Goal: Task Accomplishment & Management: Complete application form

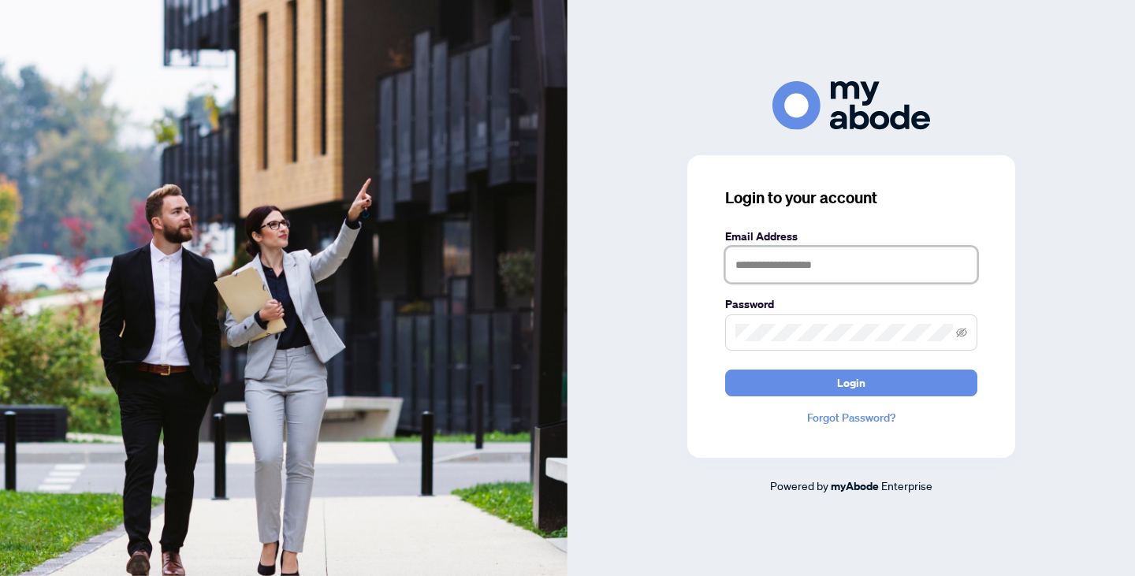
click at [804, 267] on input "text" at bounding box center [851, 265] width 252 height 36
type input "**********"
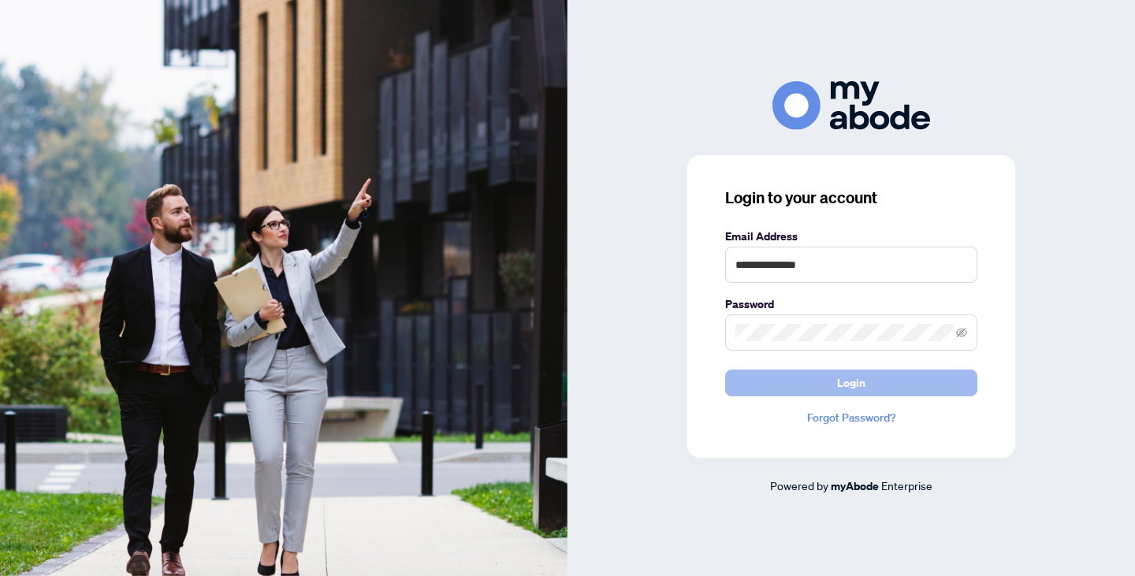
click at [844, 386] on span "Login" at bounding box center [851, 383] width 28 height 25
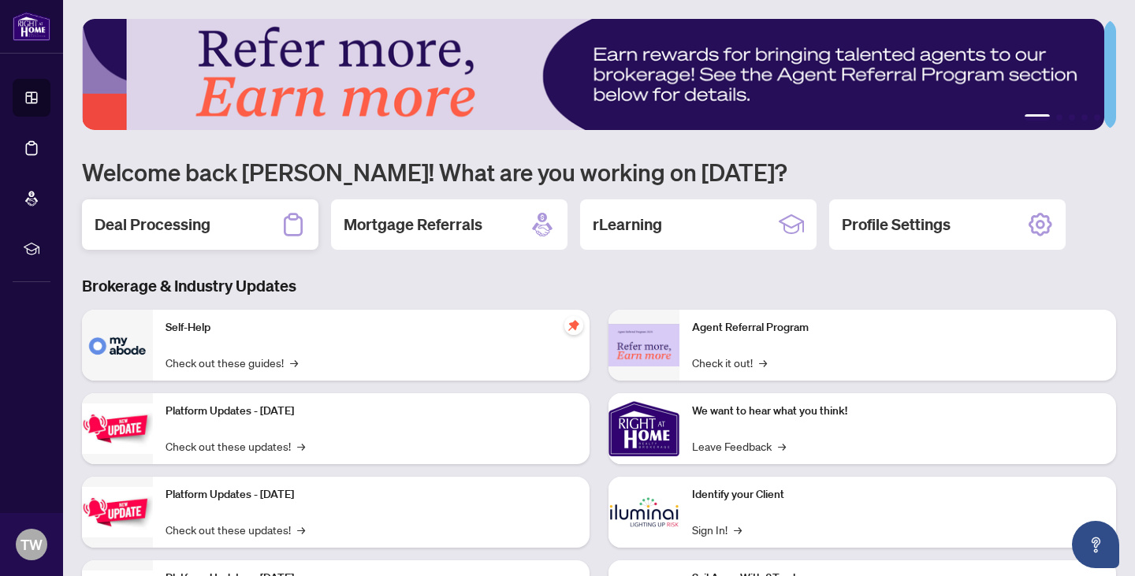
click at [211, 225] on div "Deal Processing" at bounding box center [200, 224] width 237 height 50
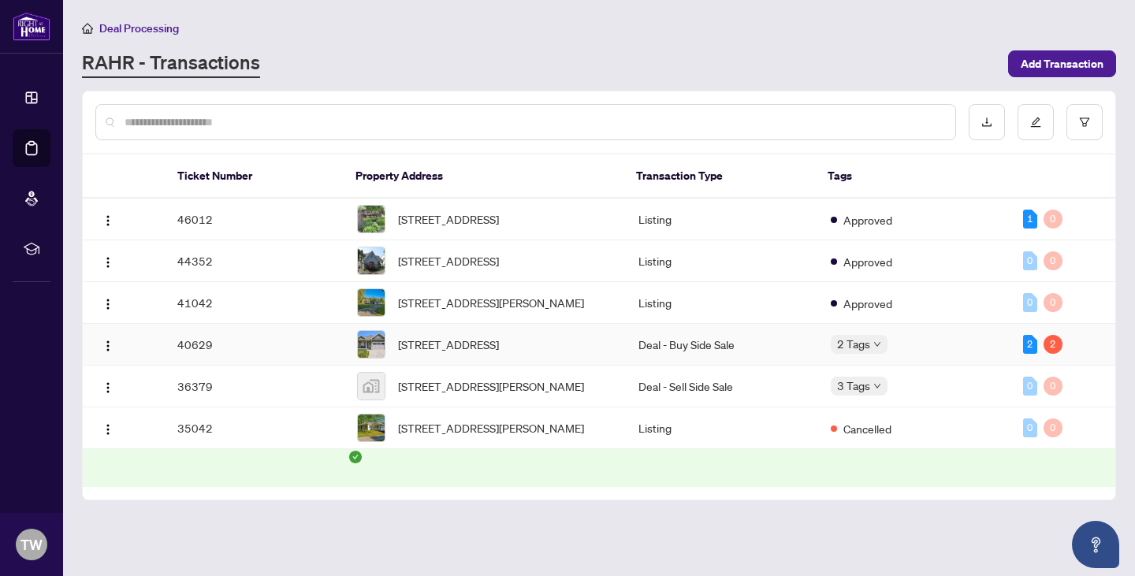
click at [296, 366] on td "40629" at bounding box center [255, 345] width 180 height 42
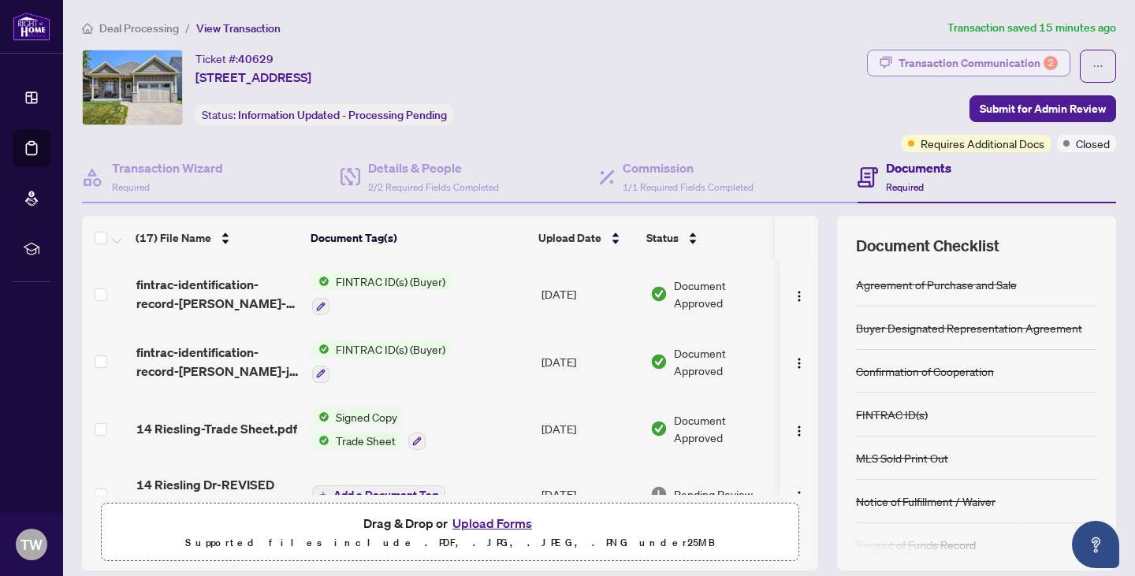
click at [908, 60] on div "Transaction Communication 2" at bounding box center [978, 62] width 159 height 25
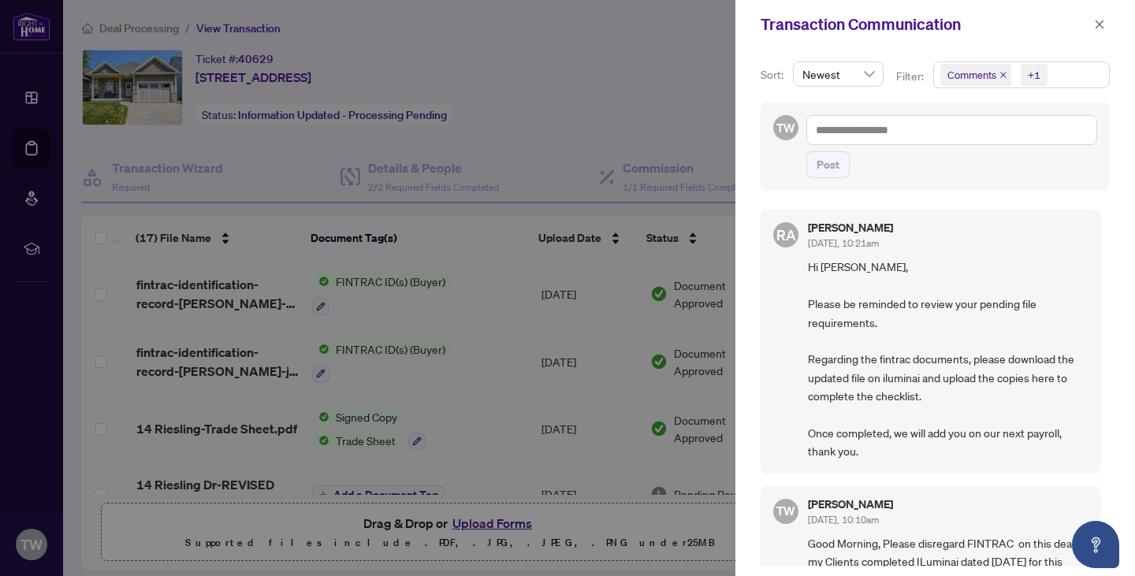
click at [585, 92] on div at bounding box center [567, 288] width 1135 height 576
click at [1104, 20] on icon "close" at bounding box center [1099, 24] width 11 height 11
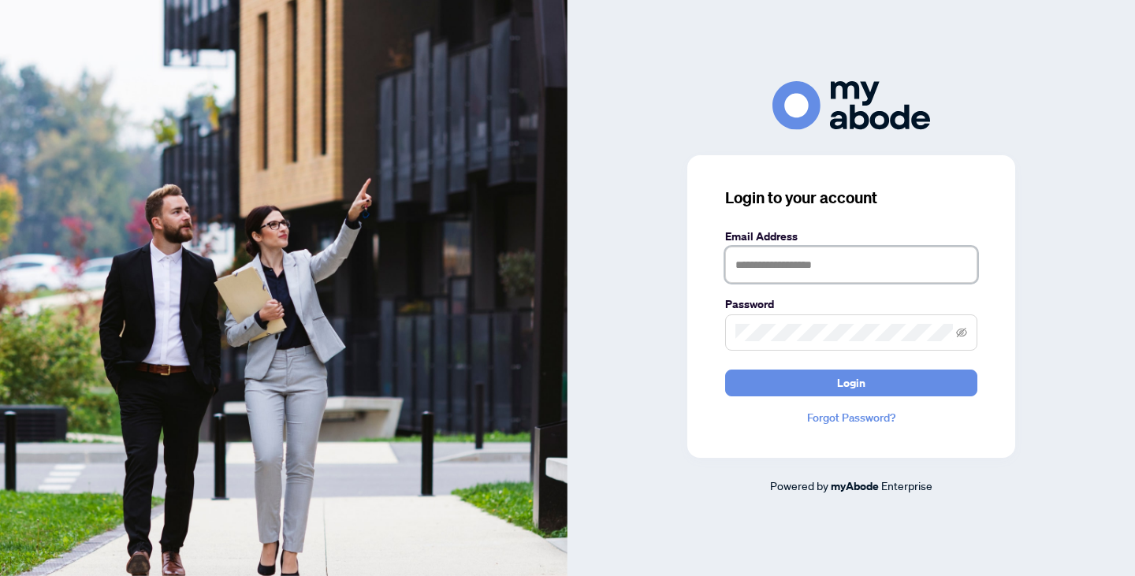
click at [815, 265] on input "text" at bounding box center [851, 265] width 252 height 36
type input "**********"
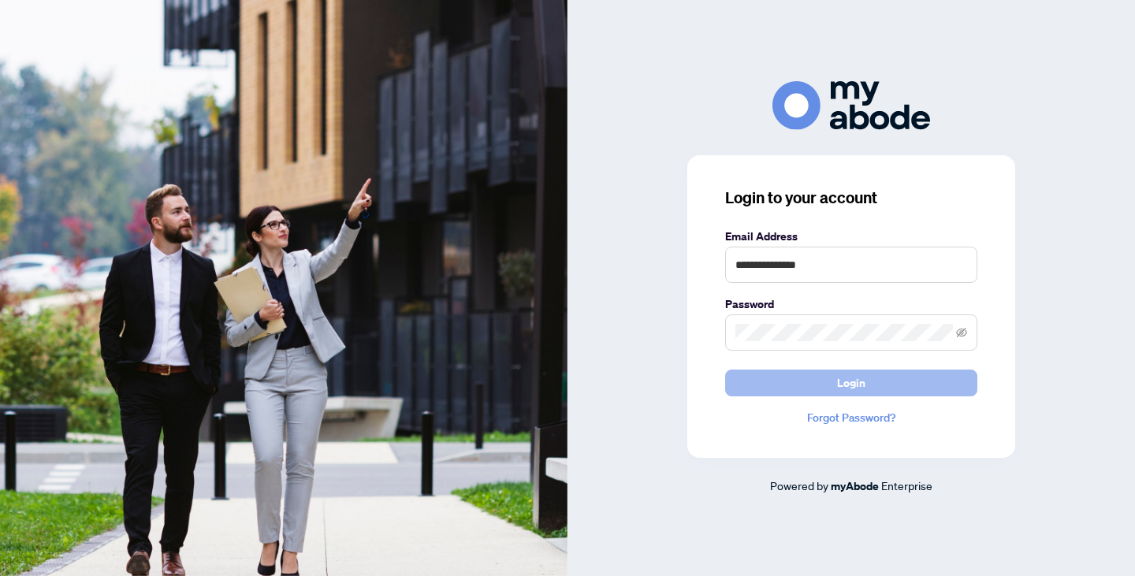
click at [836, 378] on button "Login" at bounding box center [851, 383] width 252 height 27
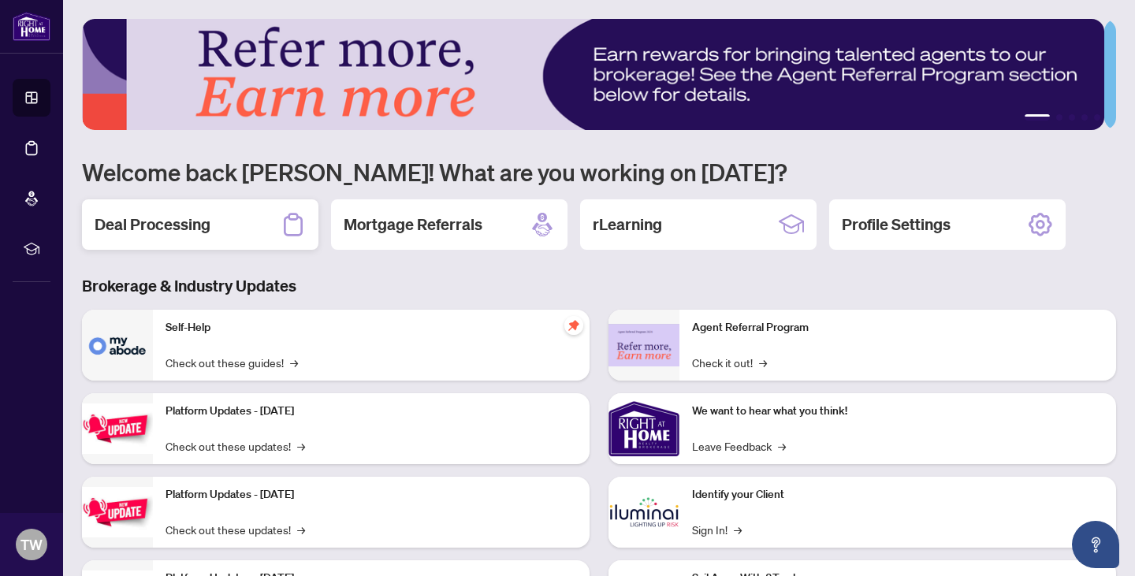
click at [222, 233] on div "Deal Processing" at bounding box center [200, 224] width 237 height 50
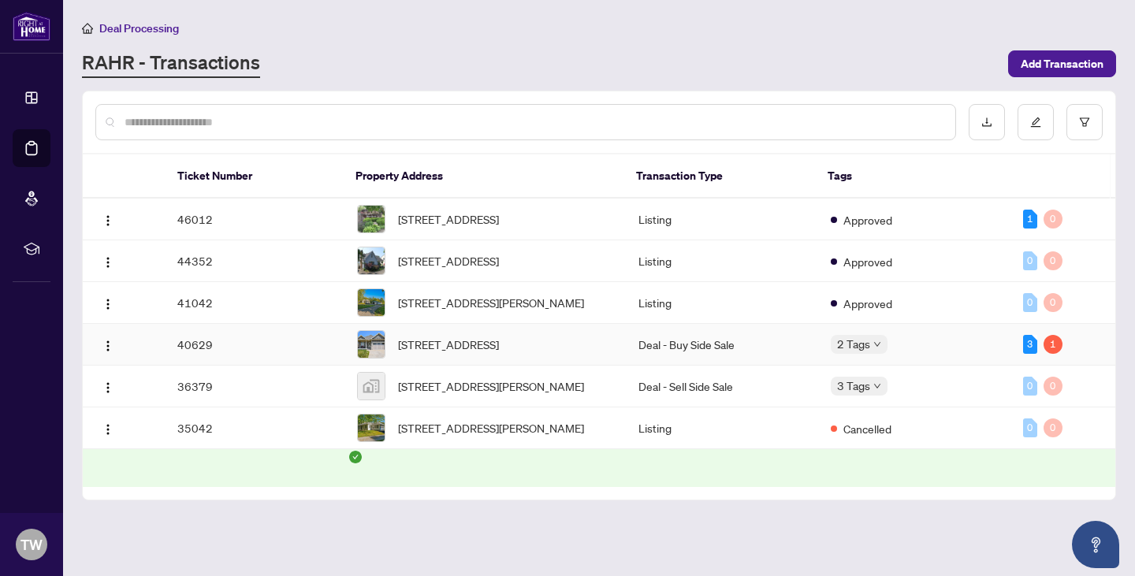
click at [260, 366] on td "40629" at bounding box center [255, 345] width 180 height 42
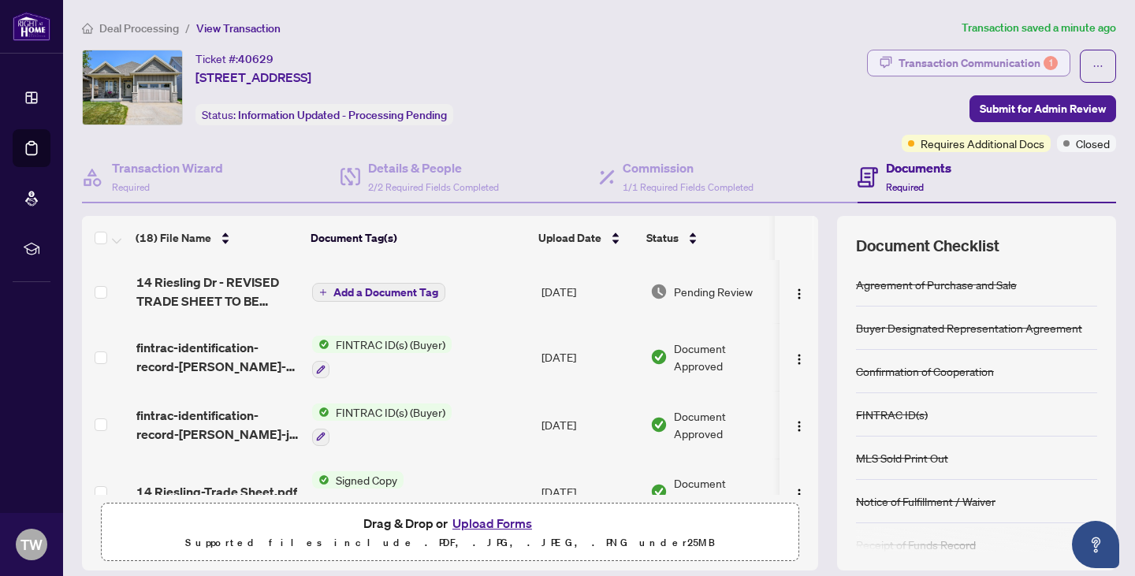
click at [899, 65] on div "Transaction Communication 1" at bounding box center [978, 62] width 159 height 25
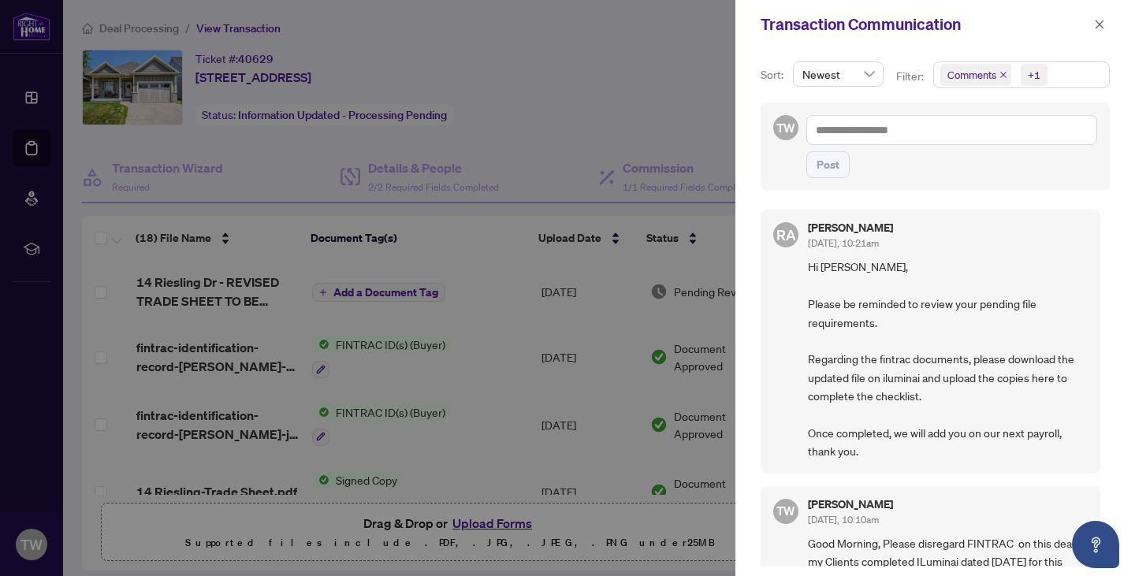
click at [599, 80] on div at bounding box center [567, 288] width 1135 height 576
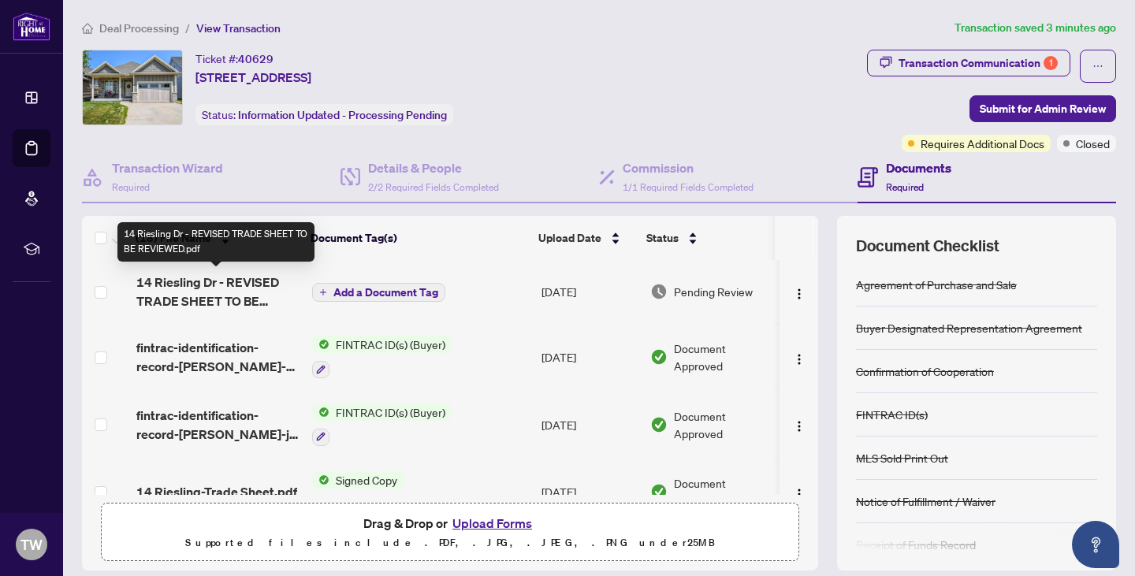
click at [217, 289] on span "14 Riesling Dr - REVISED TRADE SHEET TO BE REVIEWED.pdf" at bounding box center [217, 292] width 163 height 38
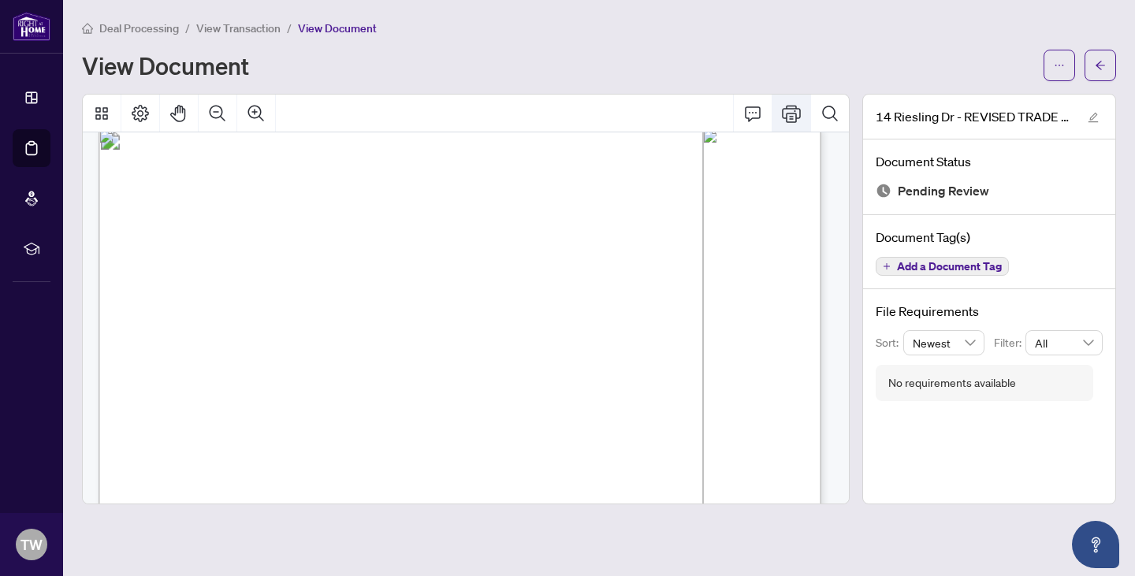
click at [794, 111] on icon "Print" at bounding box center [791, 113] width 19 height 19
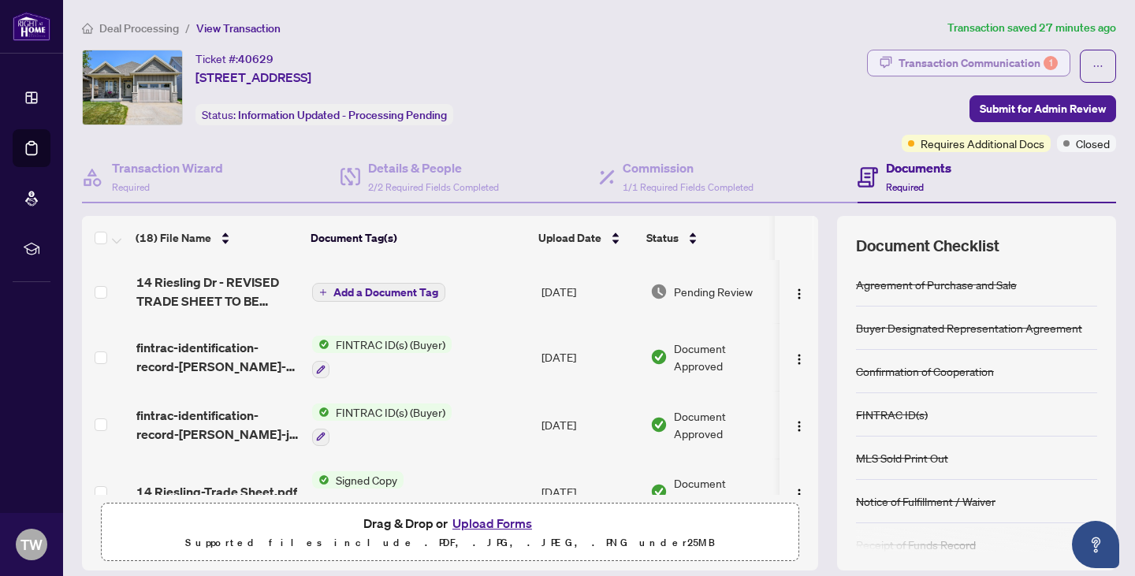
click at [928, 60] on div "Transaction Communication 1" at bounding box center [978, 62] width 159 height 25
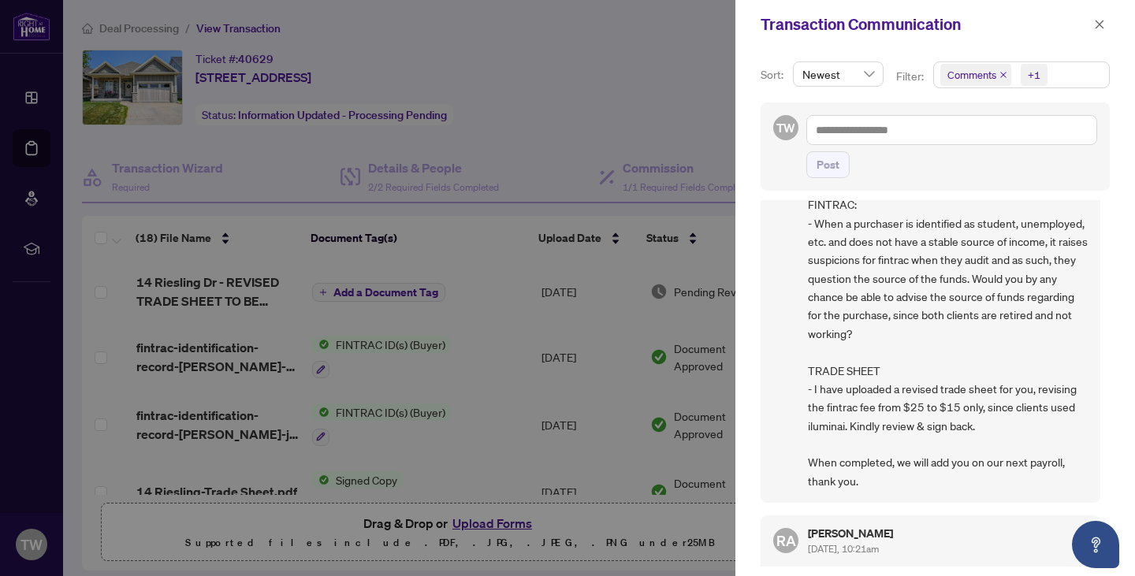
scroll to position [100, 0]
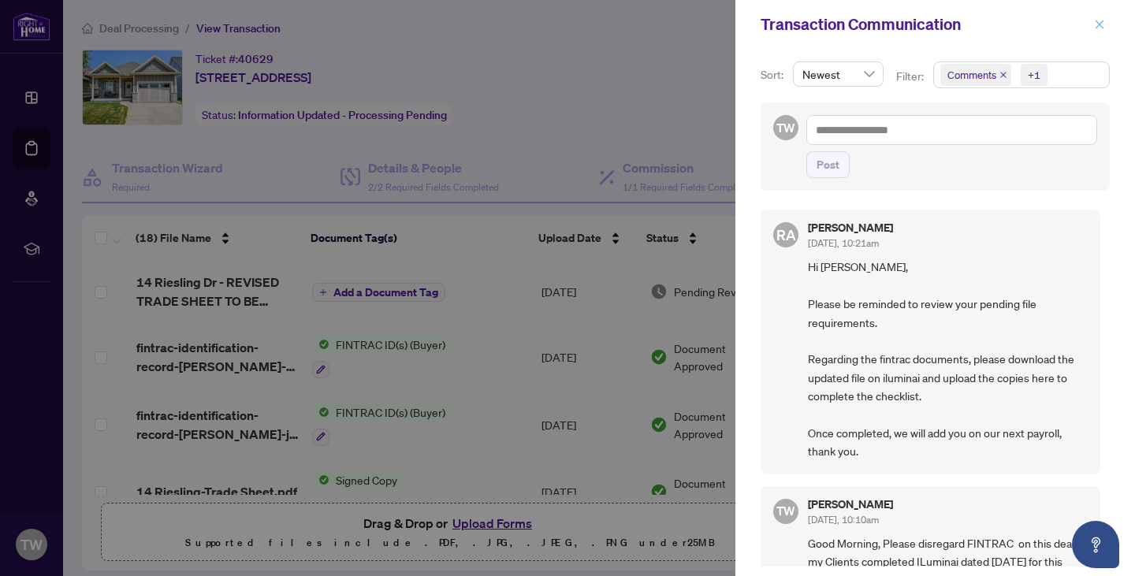
click at [1103, 20] on icon "close" at bounding box center [1099, 24] width 11 height 11
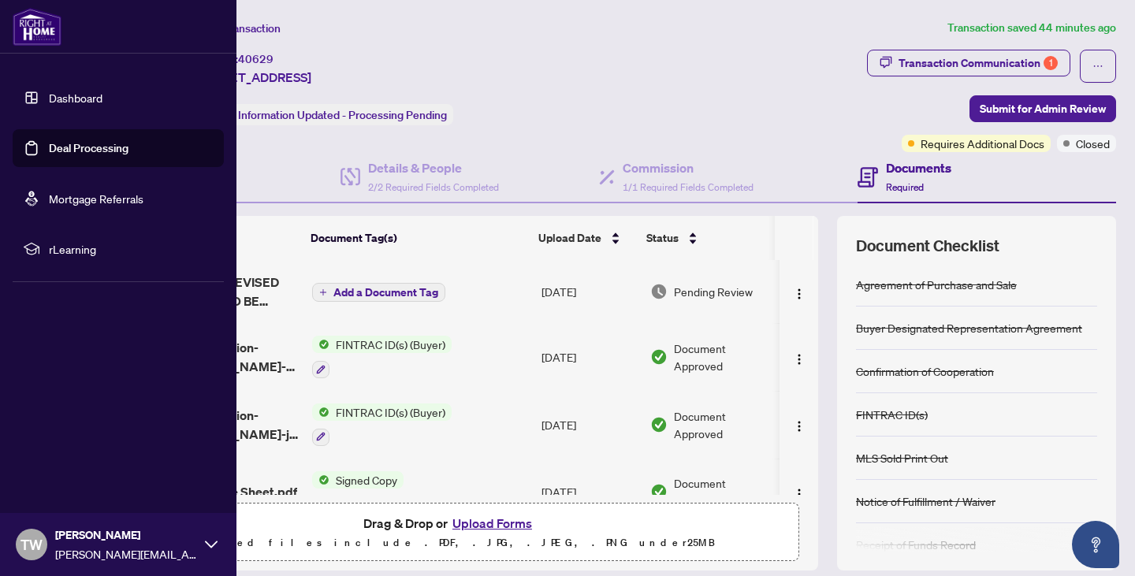
click at [31, 32] on img at bounding box center [37, 27] width 49 height 38
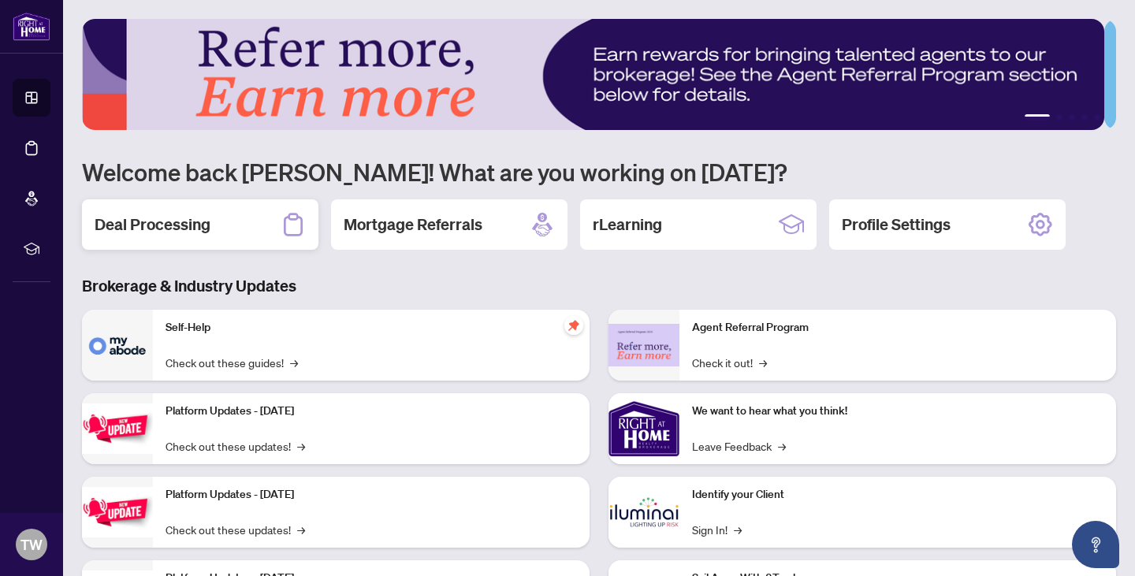
click at [173, 210] on div "Deal Processing" at bounding box center [200, 224] width 237 height 50
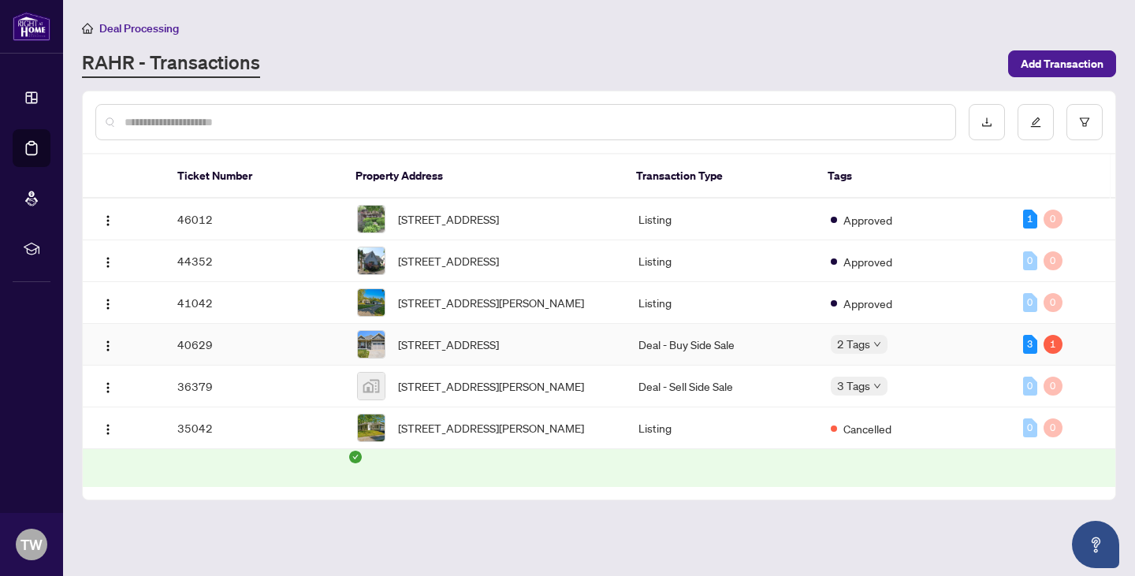
click at [333, 362] on td "40629" at bounding box center [255, 345] width 180 height 42
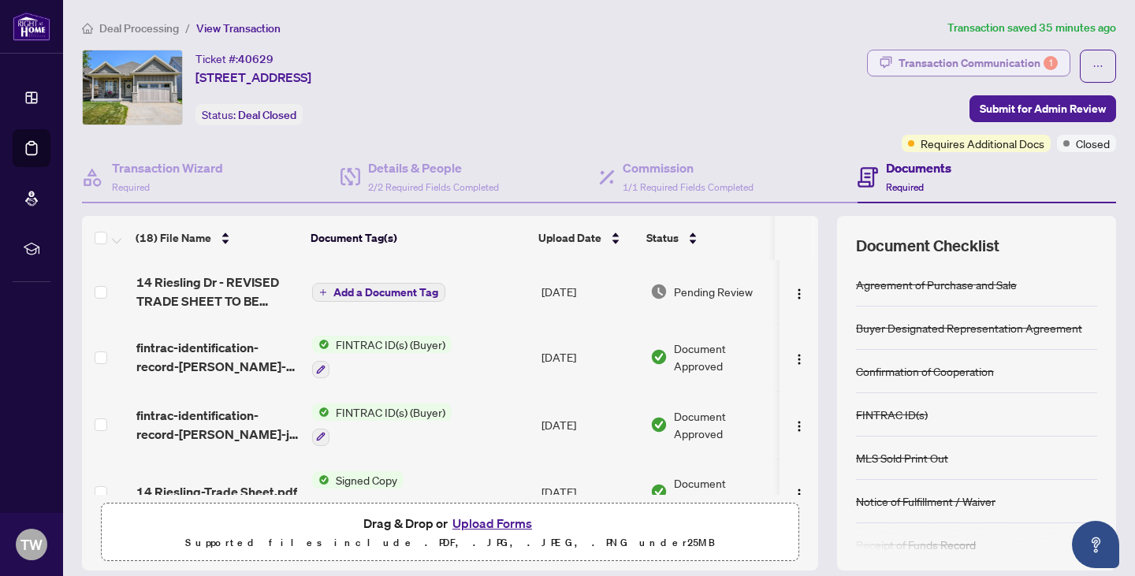
click at [905, 71] on div "Transaction Communication 1" at bounding box center [978, 62] width 159 height 25
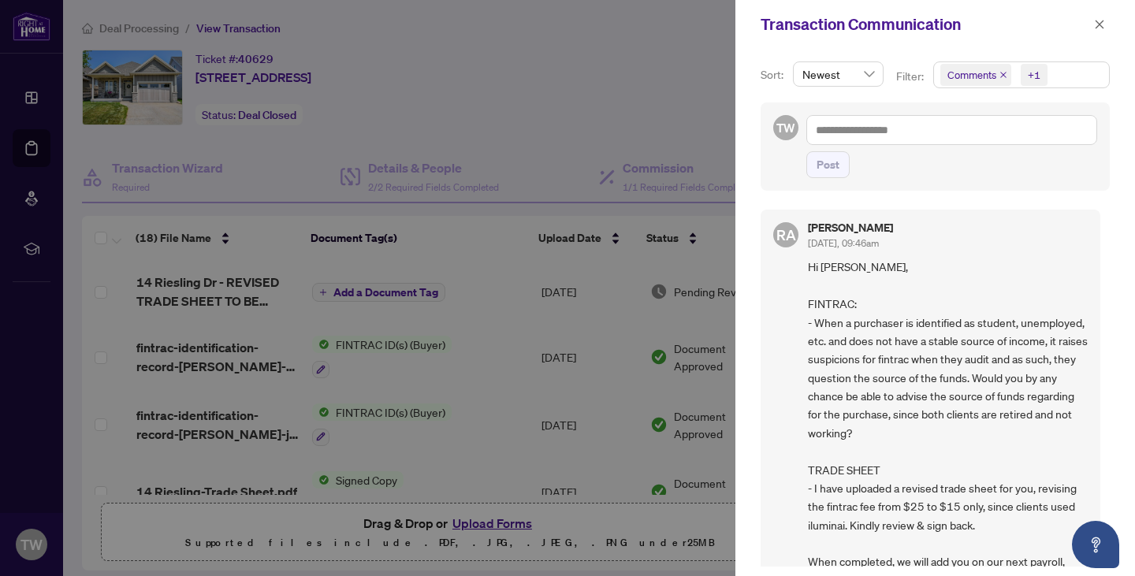
click at [251, 352] on div at bounding box center [567, 288] width 1135 height 576
click at [1100, 21] on icon "close" at bounding box center [1099, 24] width 11 height 11
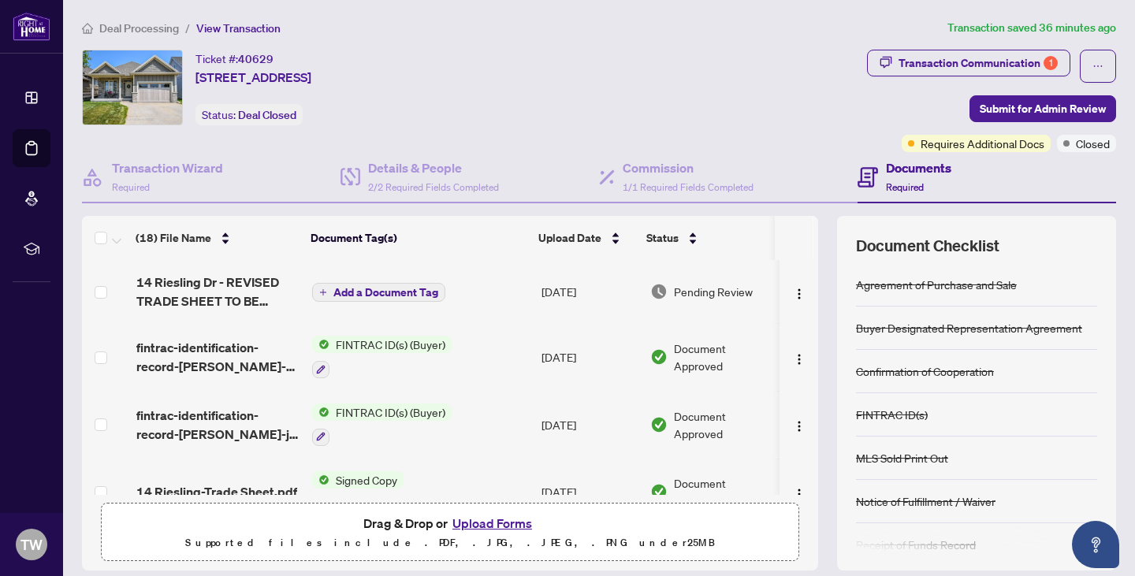
click at [472, 524] on button "Upload Forms" at bounding box center [492, 523] width 89 height 21
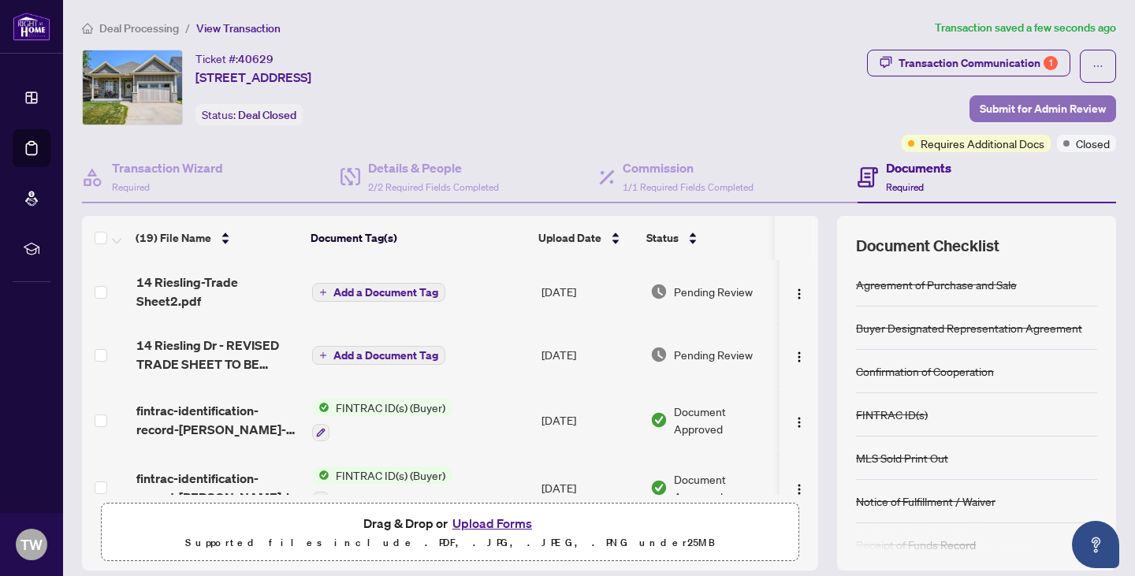
click at [985, 108] on span "Submit for Admin Review" at bounding box center [1043, 108] width 126 height 25
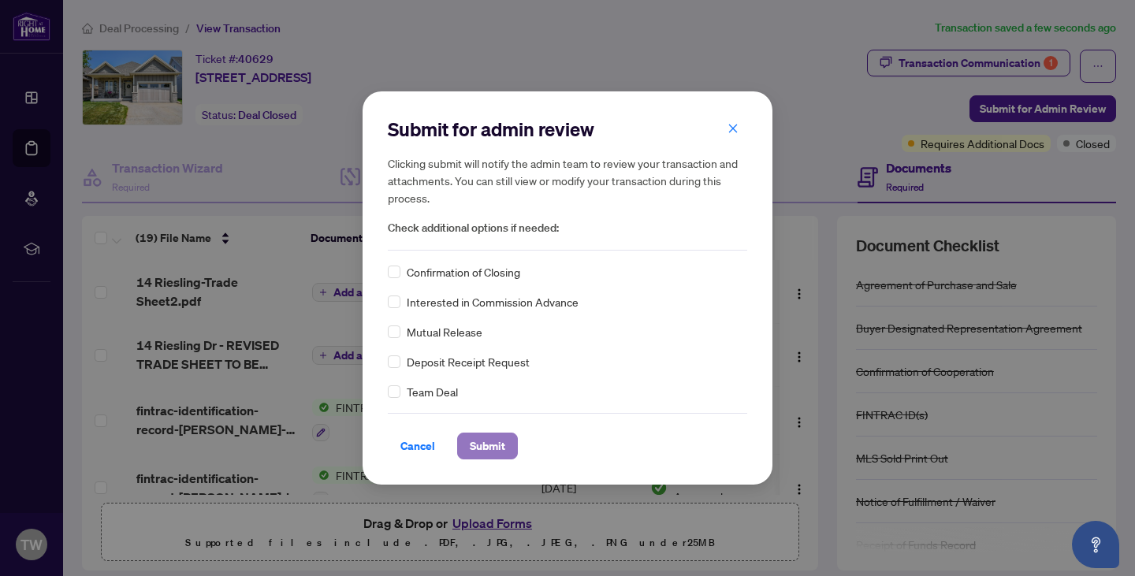
click at [480, 437] on span "Submit" at bounding box center [487, 446] width 35 height 25
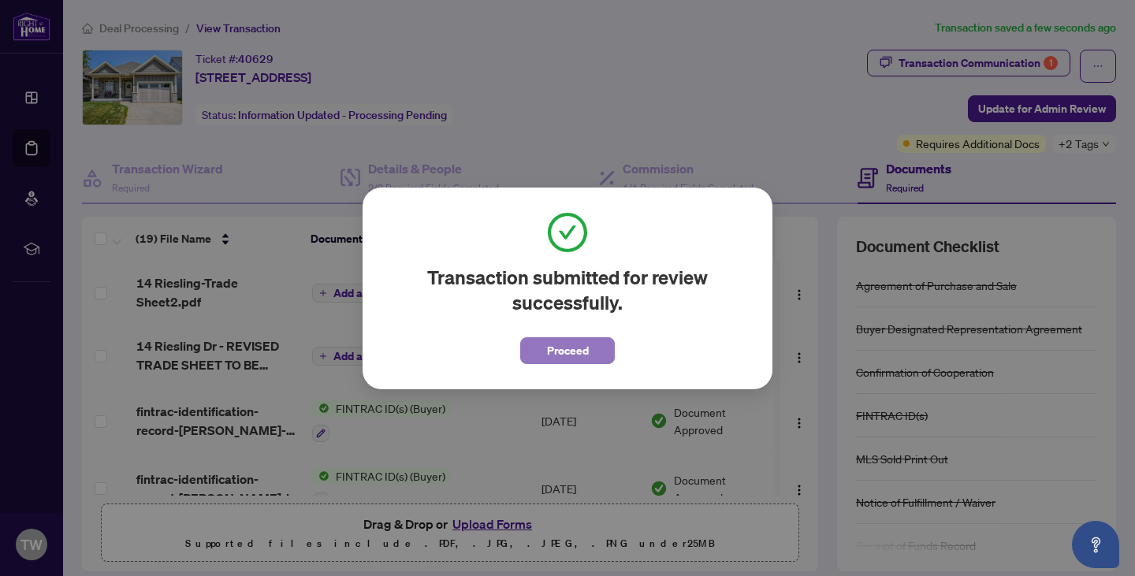
click at [565, 352] on span "Proceed" at bounding box center [568, 350] width 42 height 25
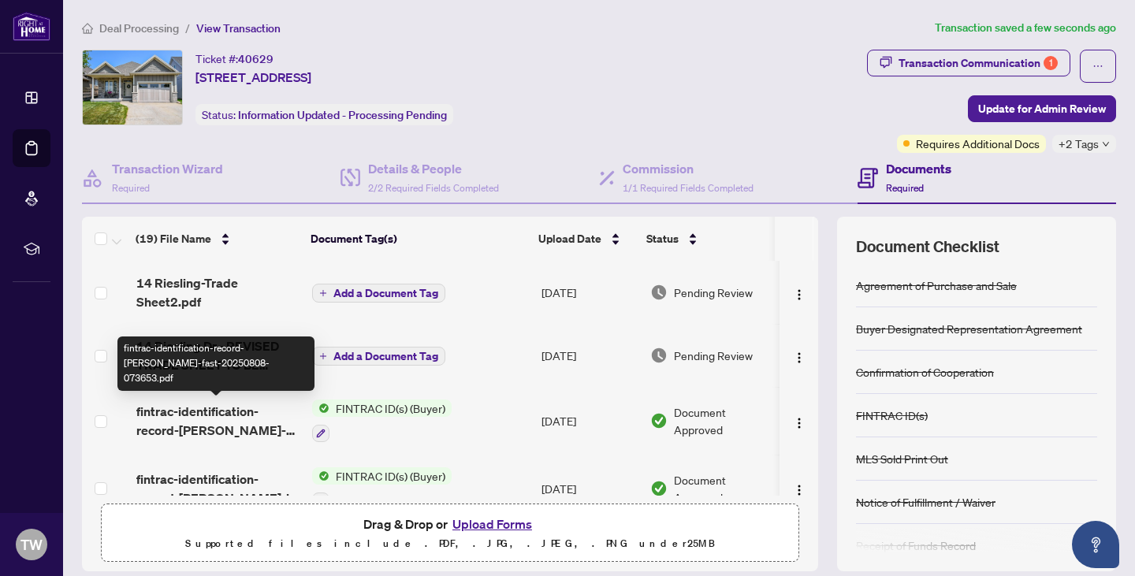
click at [215, 422] on span "fintrac-identification-record-[PERSON_NAME]-fast-20250808-073653.pdf" at bounding box center [217, 421] width 163 height 38
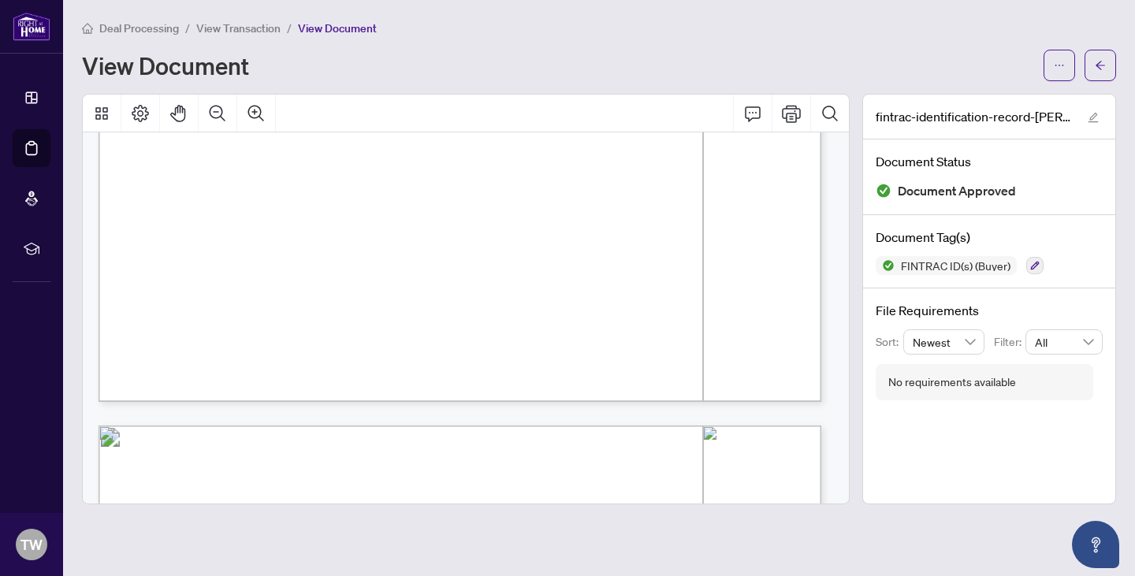
scroll to position [3562, 0]
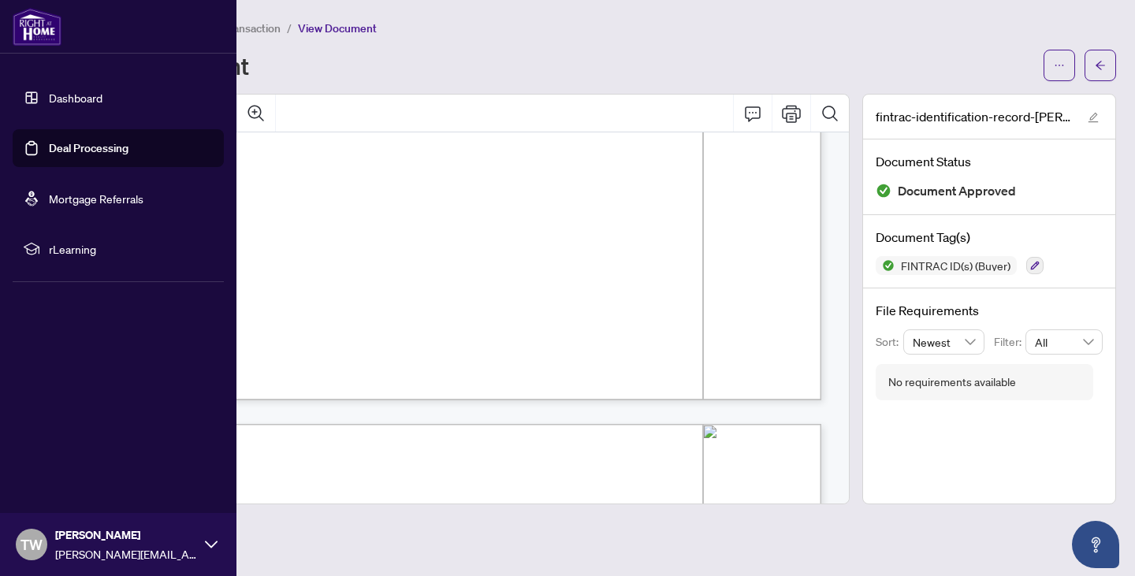
click at [21, 37] on img at bounding box center [37, 27] width 49 height 38
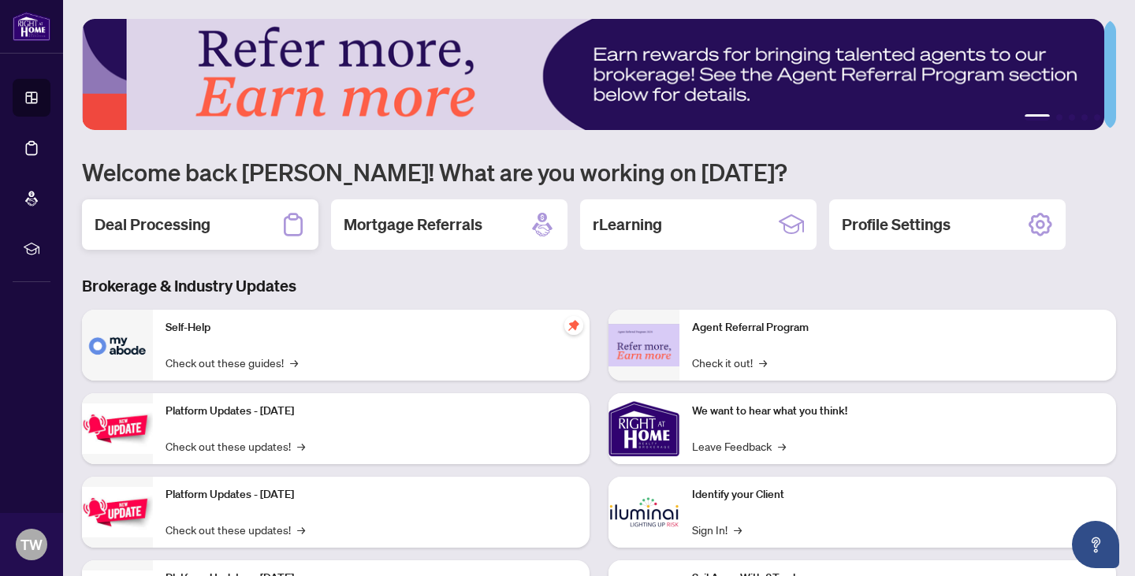
click at [190, 228] on h2 "Deal Processing" at bounding box center [153, 225] width 116 height 22
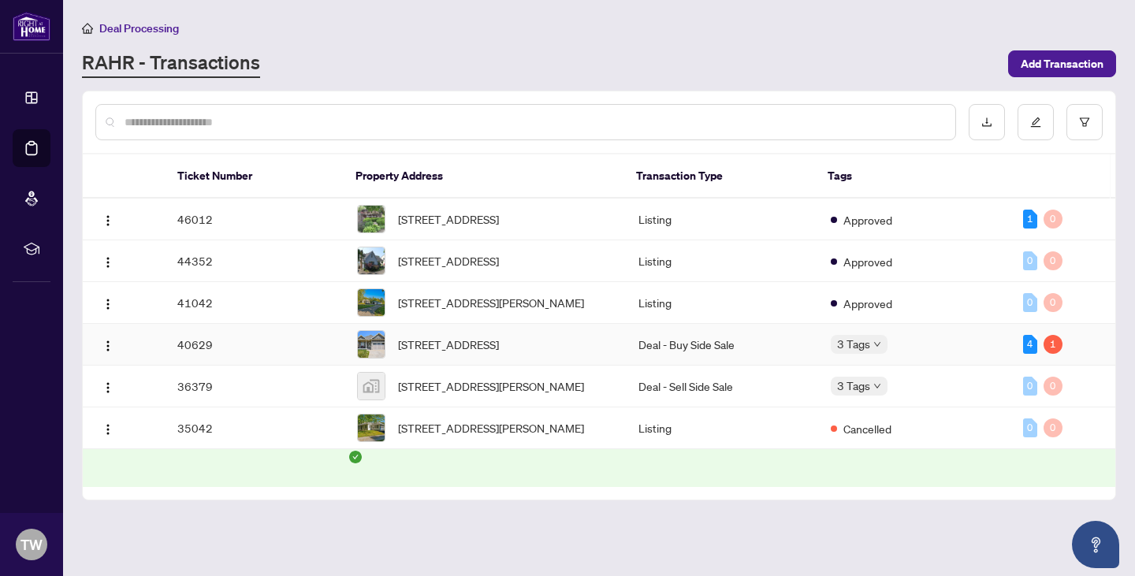
click at [281, 366] on td "40629" at bounding box center [255, 345] width 180 height 42
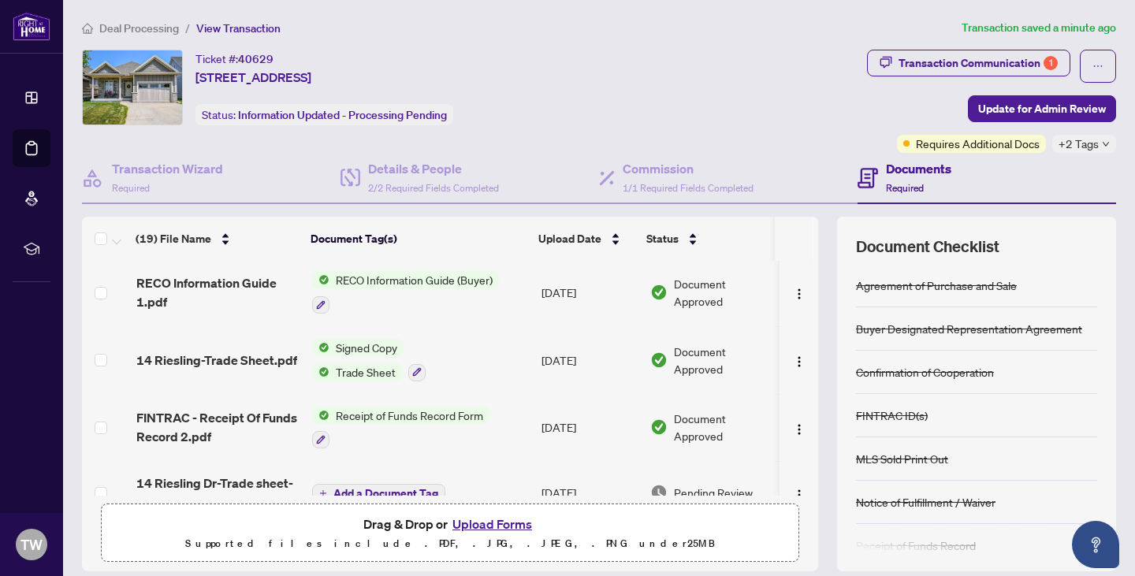
scroll to position [397, 0]
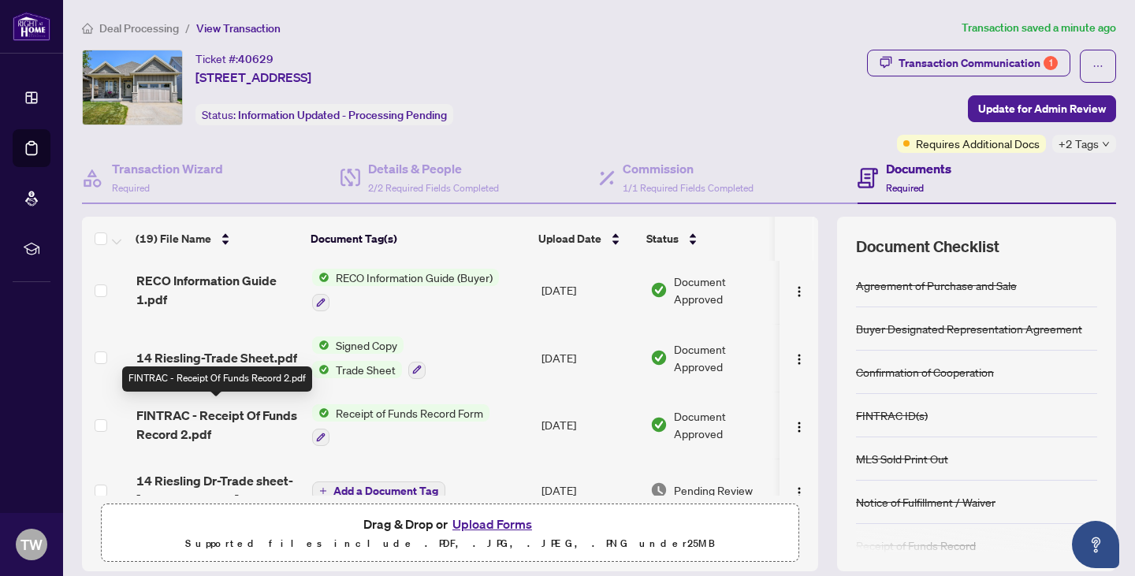
click at [276, 412] on span "FINTRAC - Receipt Of Funds Record 2.pdf" at bounding box center [217, 425] width 163 height 38
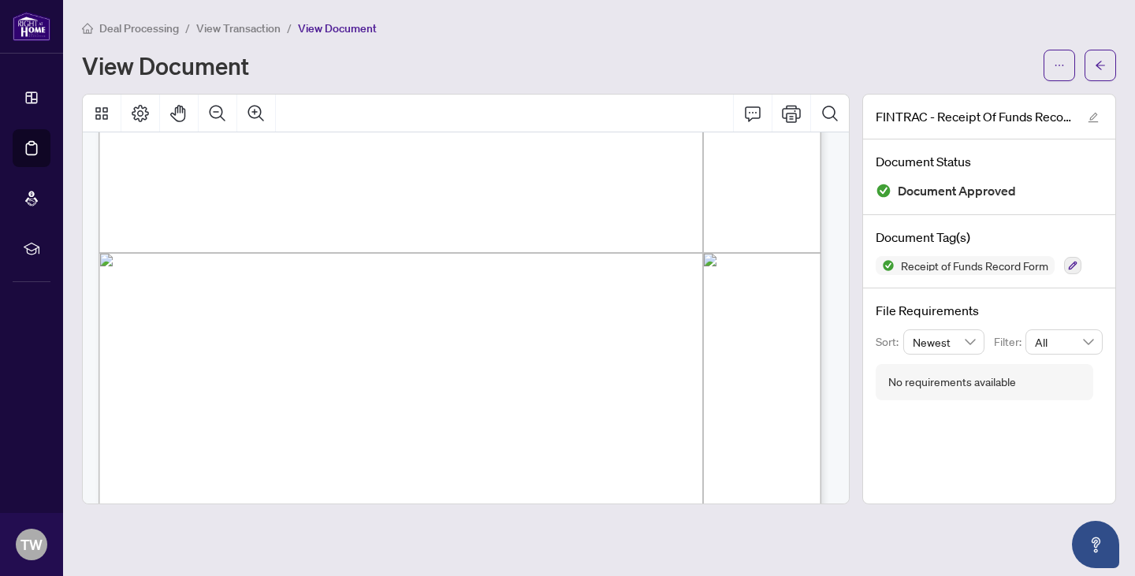
scroll to position [3391, 0]
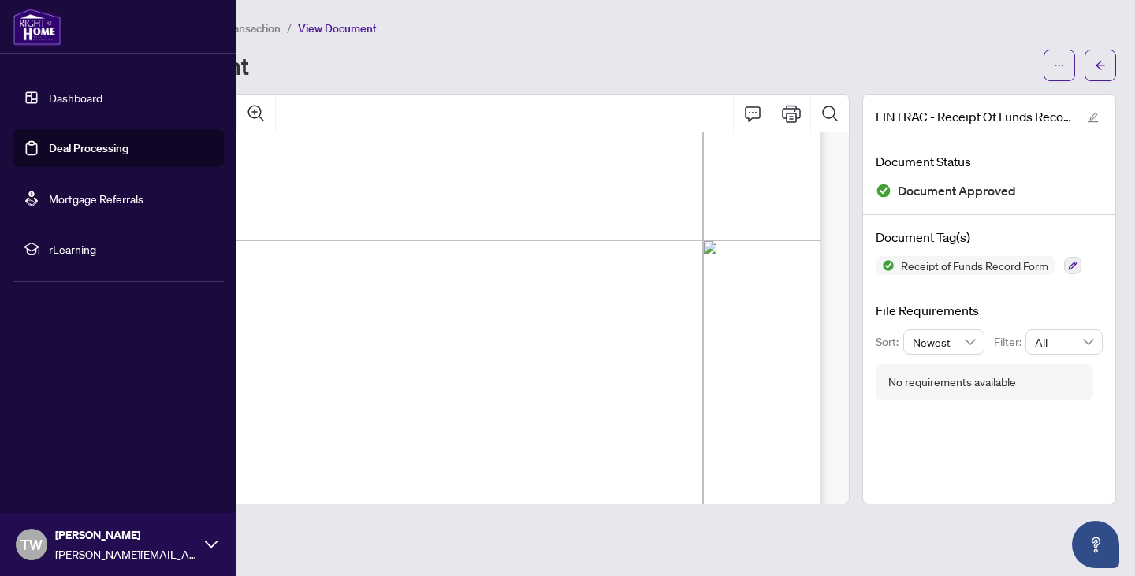
click at [29, 34] on img at bounding box center [37, 27] width 49 height 38
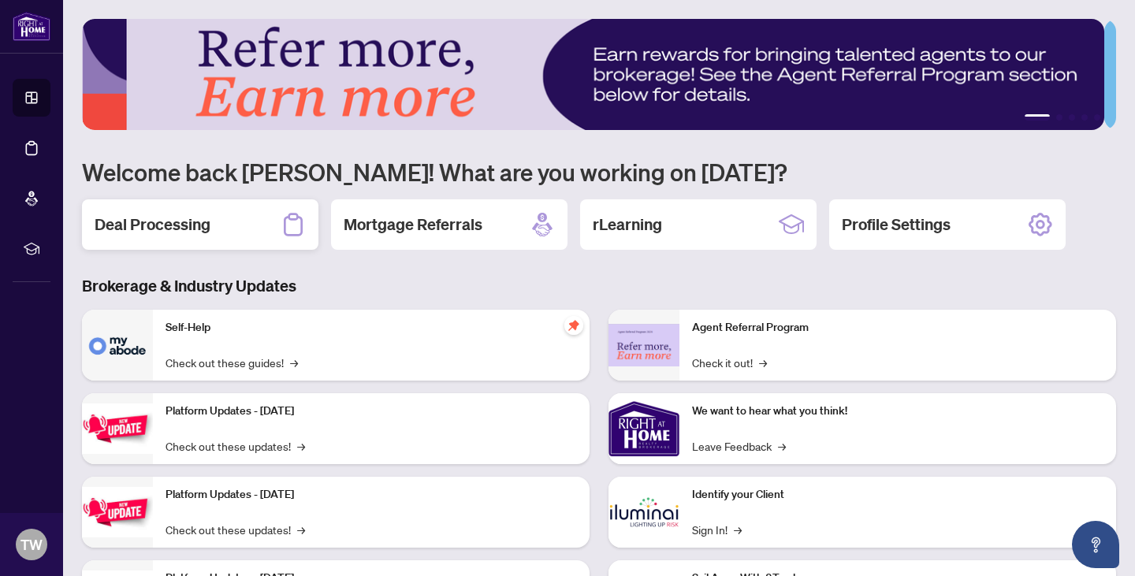
click at [177, 223] on h2 "Deal Processing" at bounding box center [153, 225] width 116 height 22
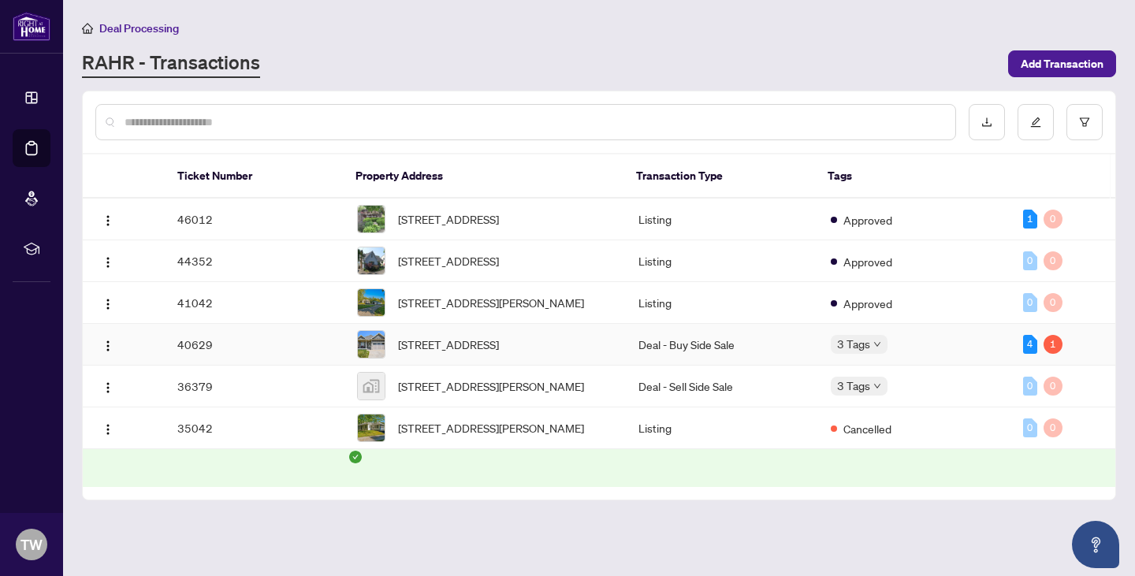
click at [237, 365] on td "40629" at bounding box center [255, 345] width 180 height 42
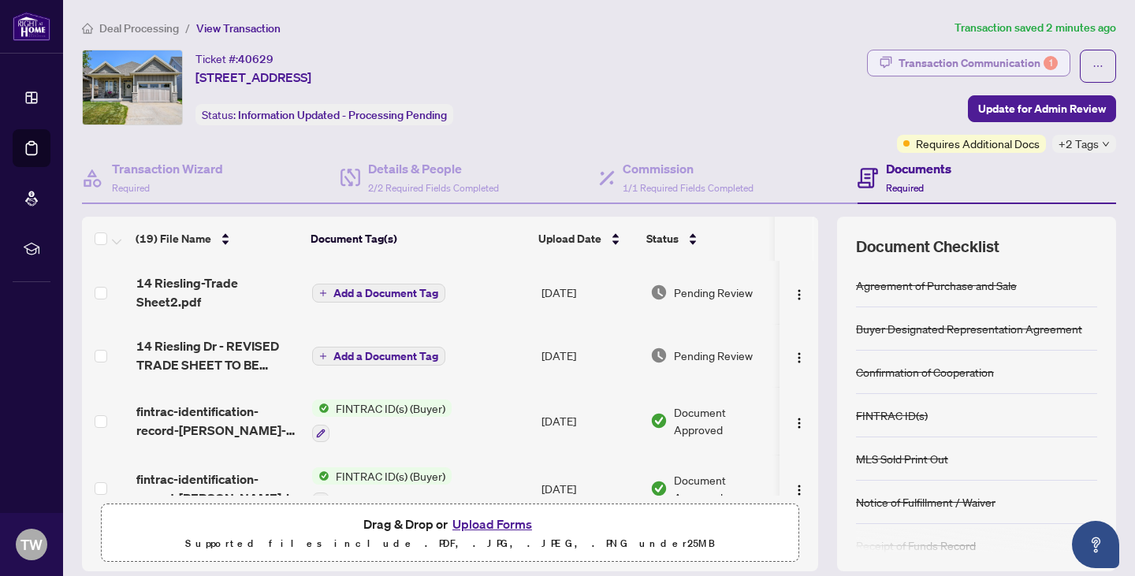
click at [926, 62] on div "Transaction Communication 1" at bounding box center [978, 62] width 159 height 25
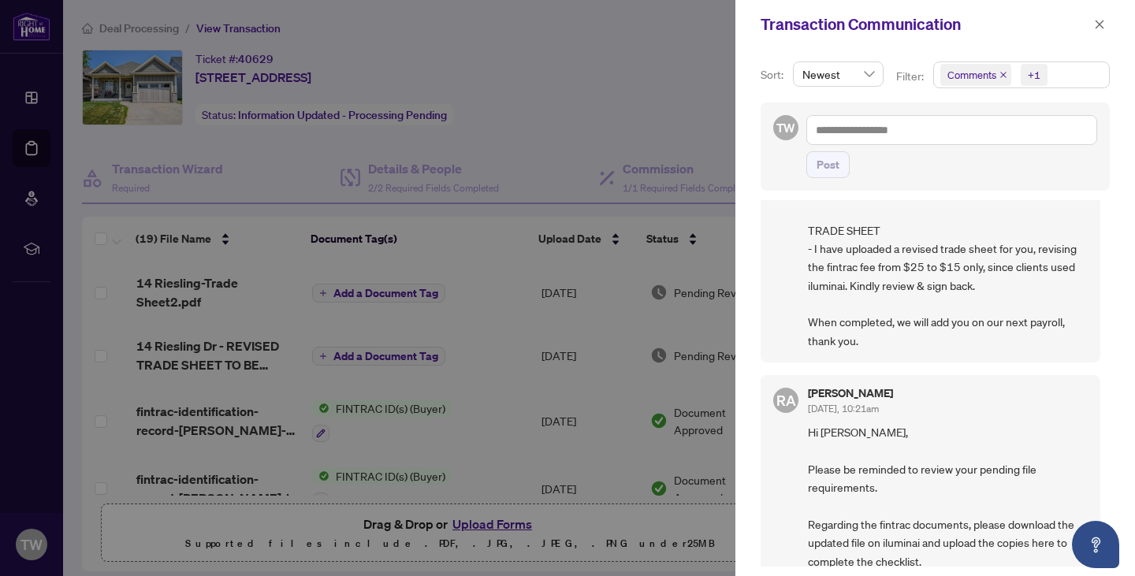
scroll to position [240, 0]
click at [670, 126] on div at bounding box center [567, 288] width 1135 height 576
click at [1098, 23] on icon "close" at bounding box center [1100, 24] width 9 height 9
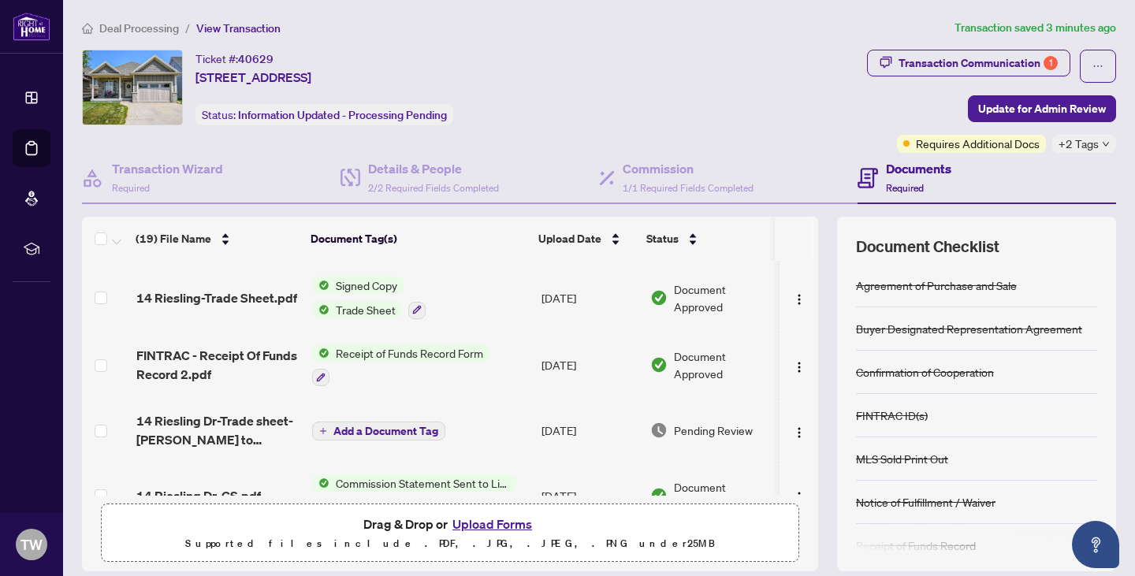
scroll to position [459, 0]
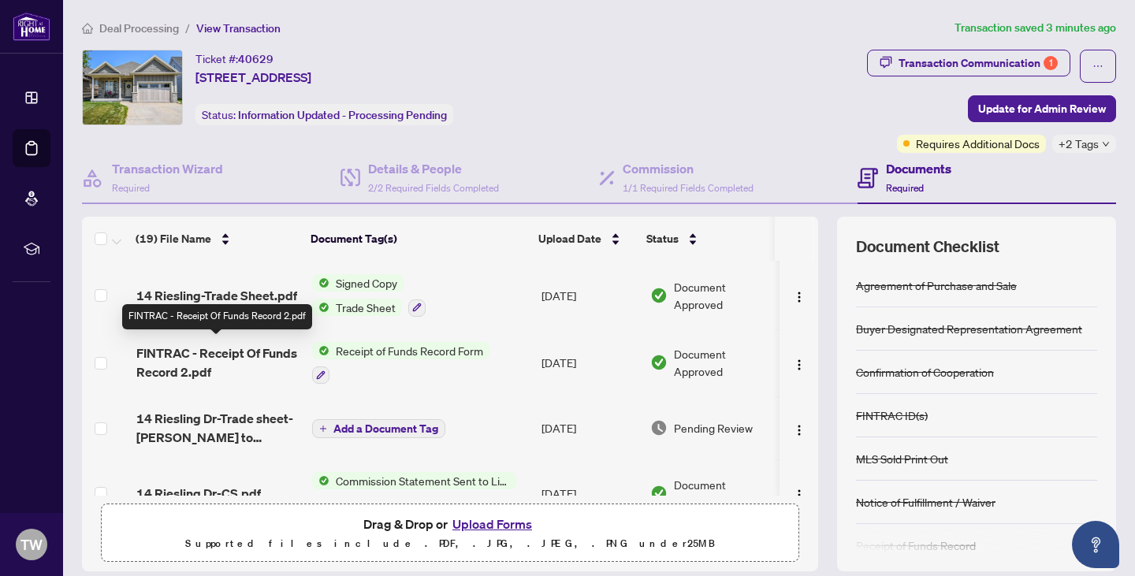
click at [273, 347] on span "FINTRAC - Receipt Of Funds Record 2.pdf" at bounding box center [217, 363] width 163 height 38
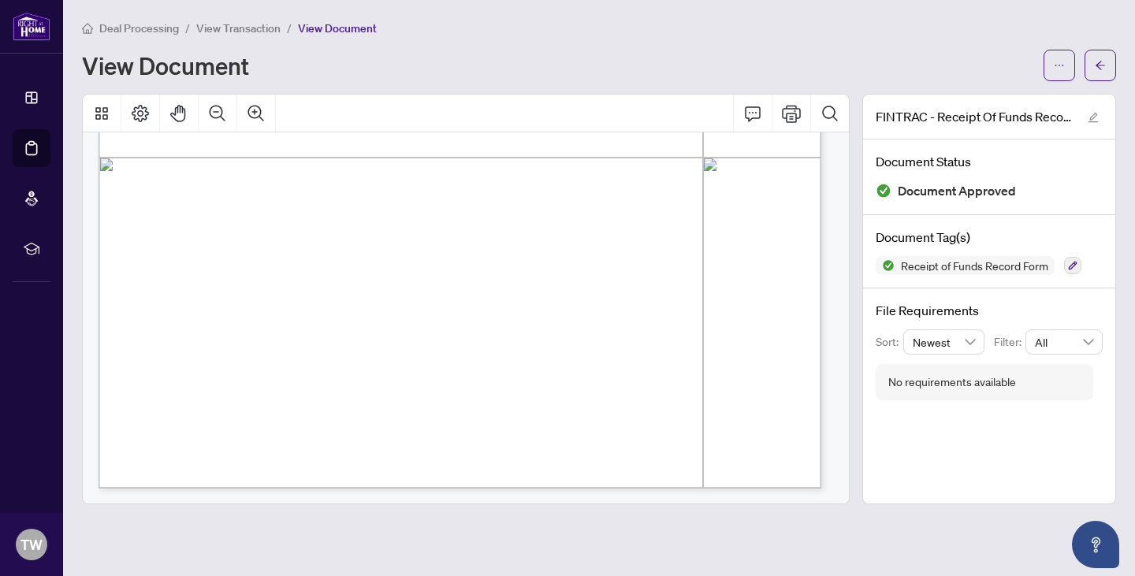
scroll to position [3473, 0]
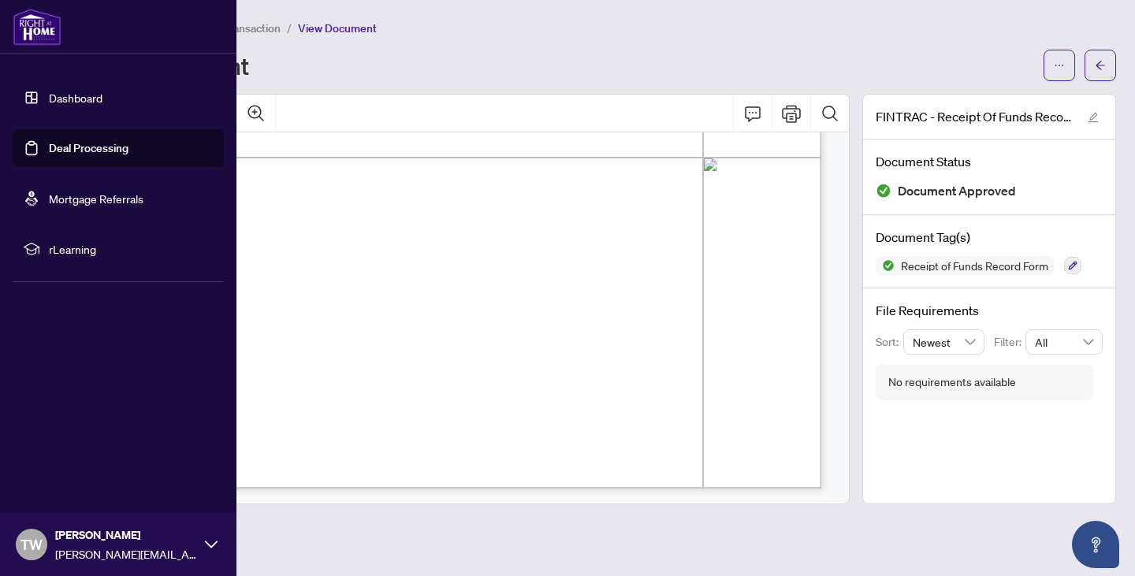
click at [26, 33] on img at bounding box center [37, 27] width 49 height 38
